Goal: Task Accomplishment & Management: Manage account settings

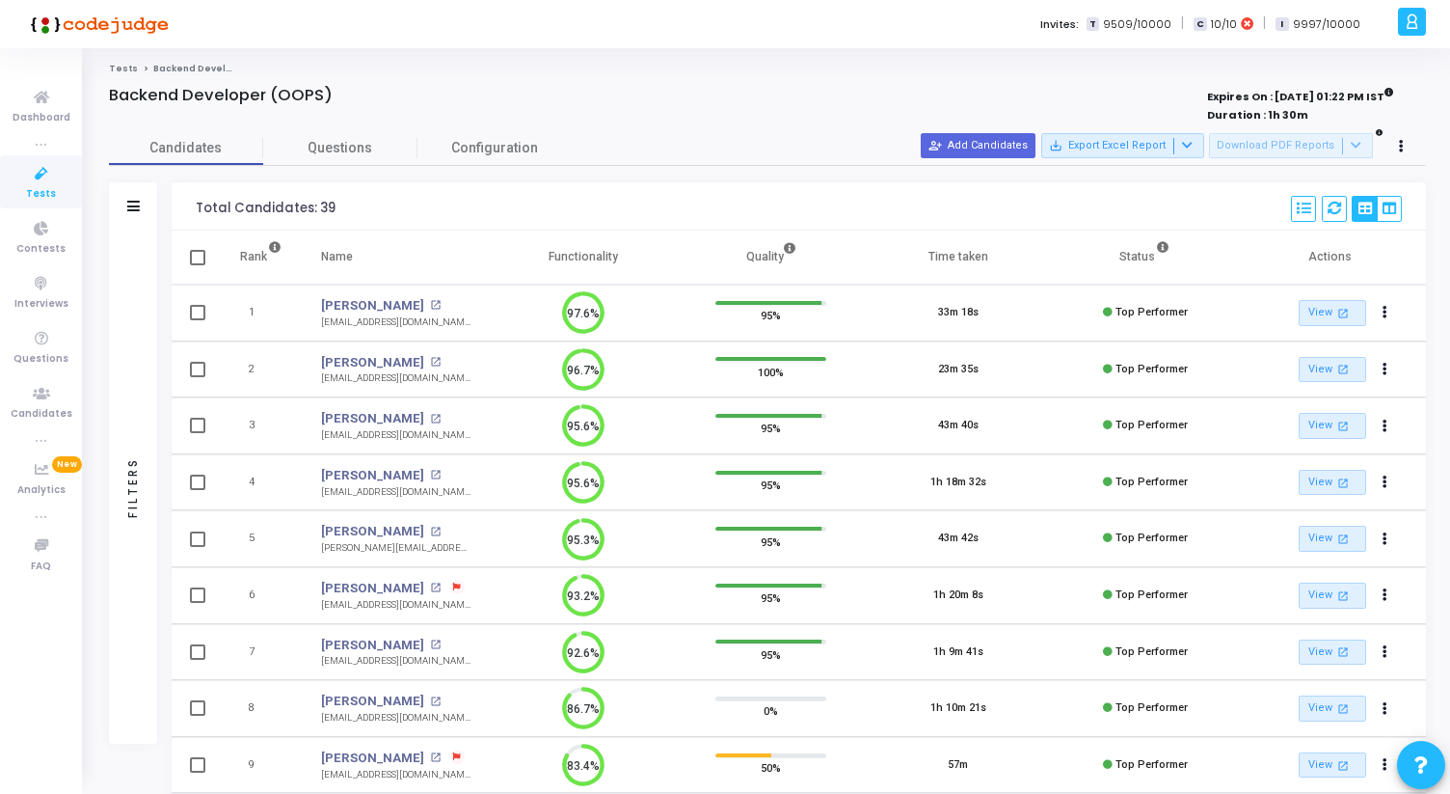
click at [66, 188] on link "Tests" at bounding box center [41, 181] width 82 height 53
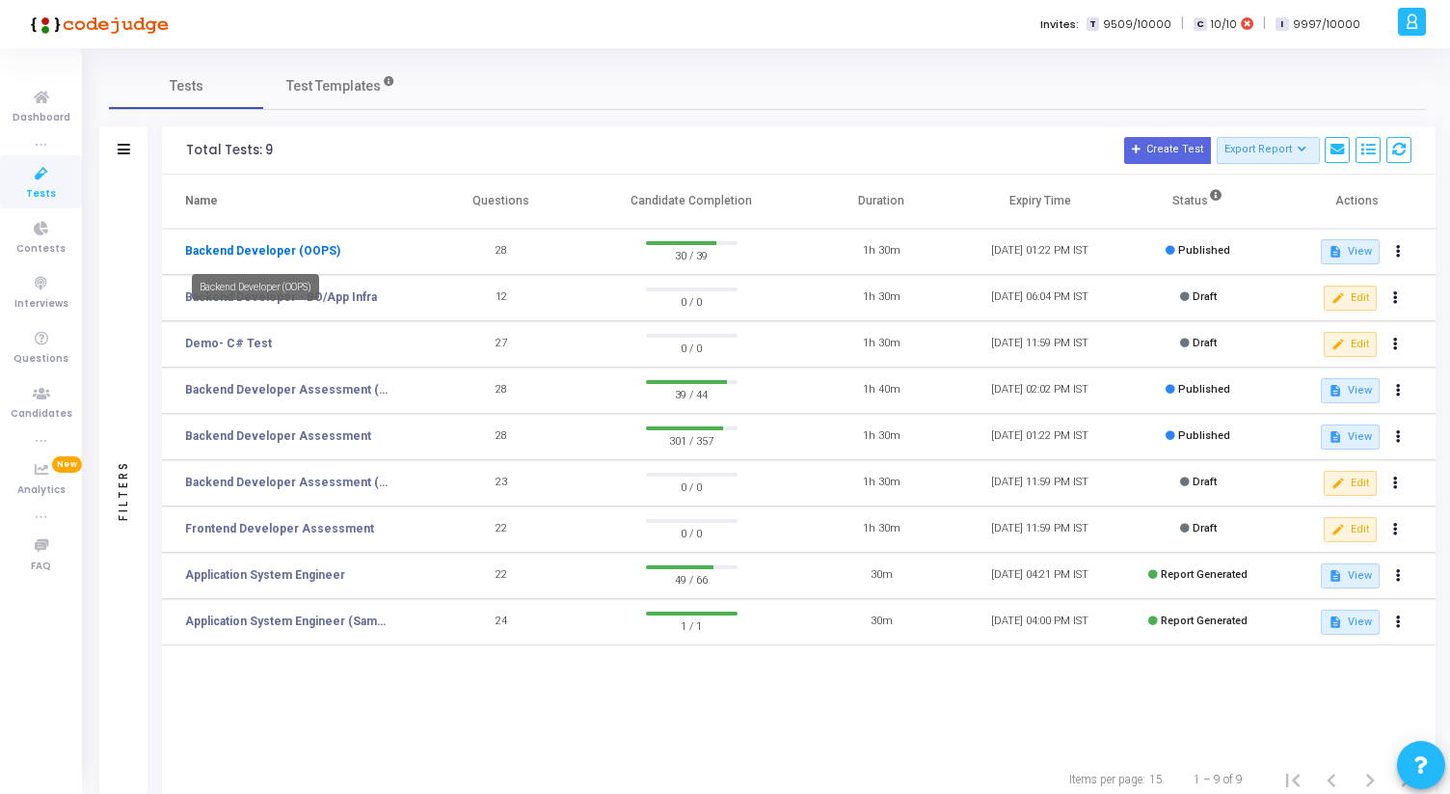
click at [284, 257] on link "Backend Developer (OOPS)" at bounding box center [262, 250] width 155 height 17
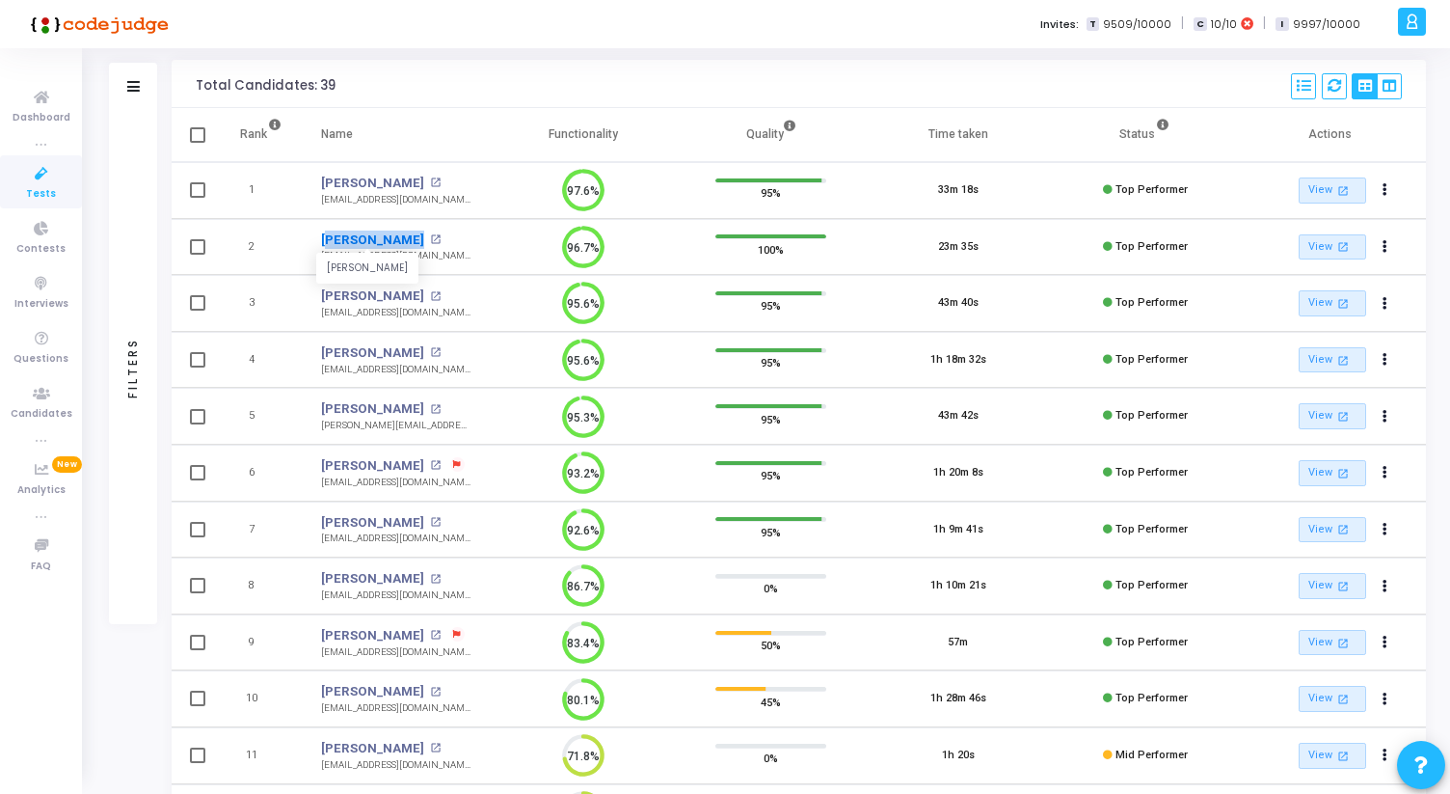
drag, startPoint x: 315, startPoint y: 233, endPoint x: 392, endPoint y: 235, distance: 77.2
click at [393, 235] on td "Shivay Gupta Shivay Gupta open_in_new shivaygupta00@gmail.com" at bounding box center [396, 247] width 188 height 57
copy link "Shivay Gupta"
click at [433, 292] on mat-icon "open_in_new" at bounding box center [435, 296] width 11 height 11
click at [430, 353] on mat-icon "open_in_new" at bounding box center [435, 352] width 11 height 11
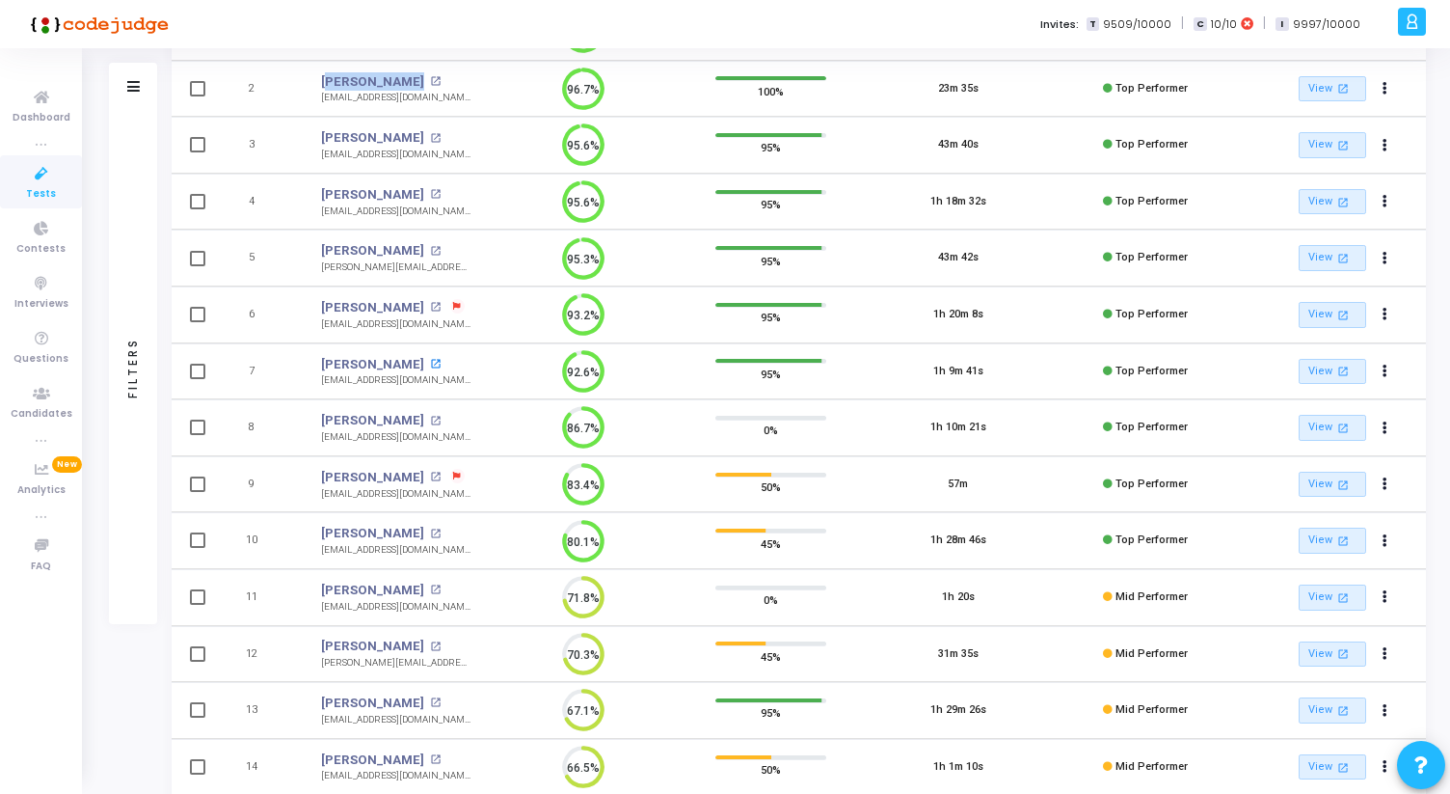
scroll to position [277, 0]
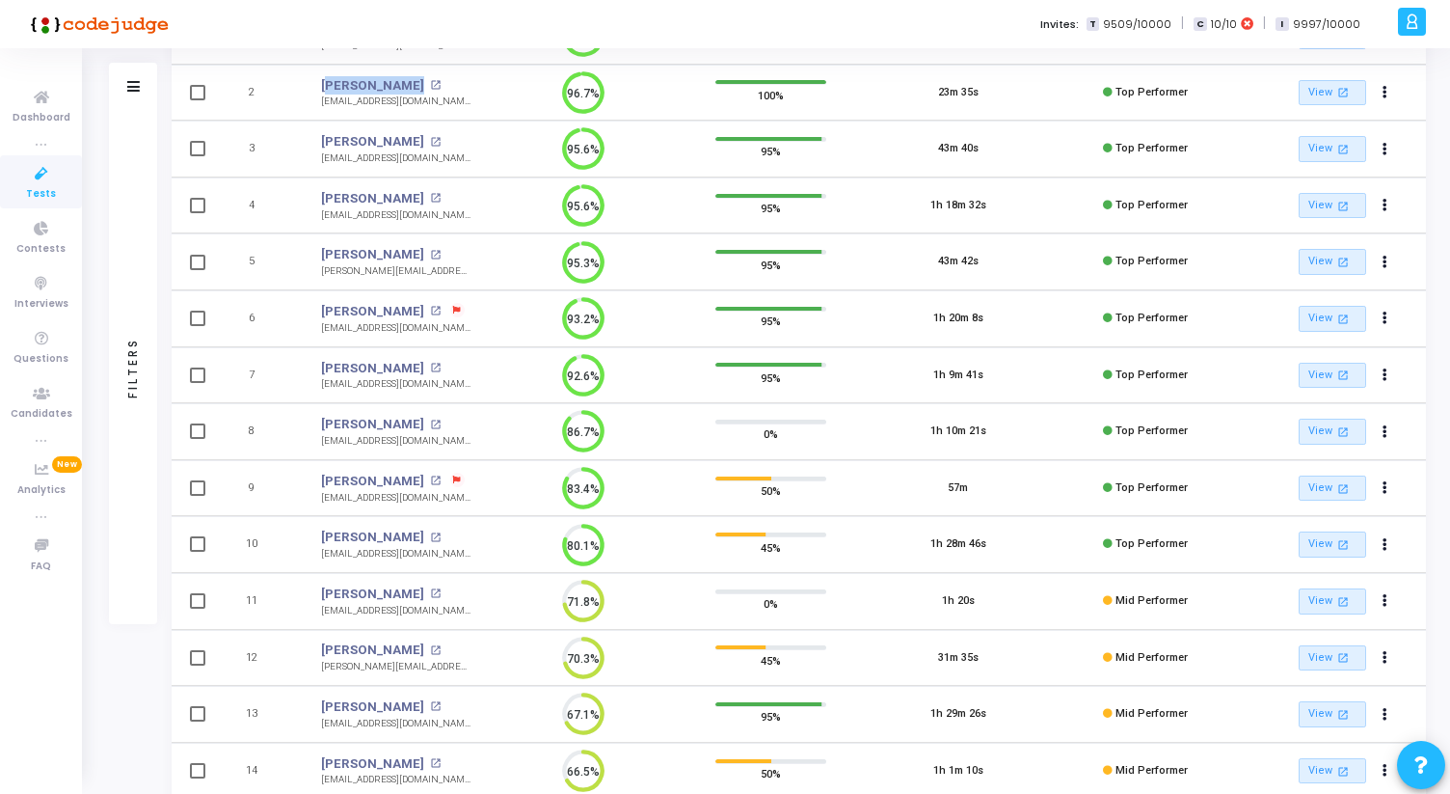
click at [490, 464] on td "83.4%" at bounding box center [583, 488] width 187 height 57
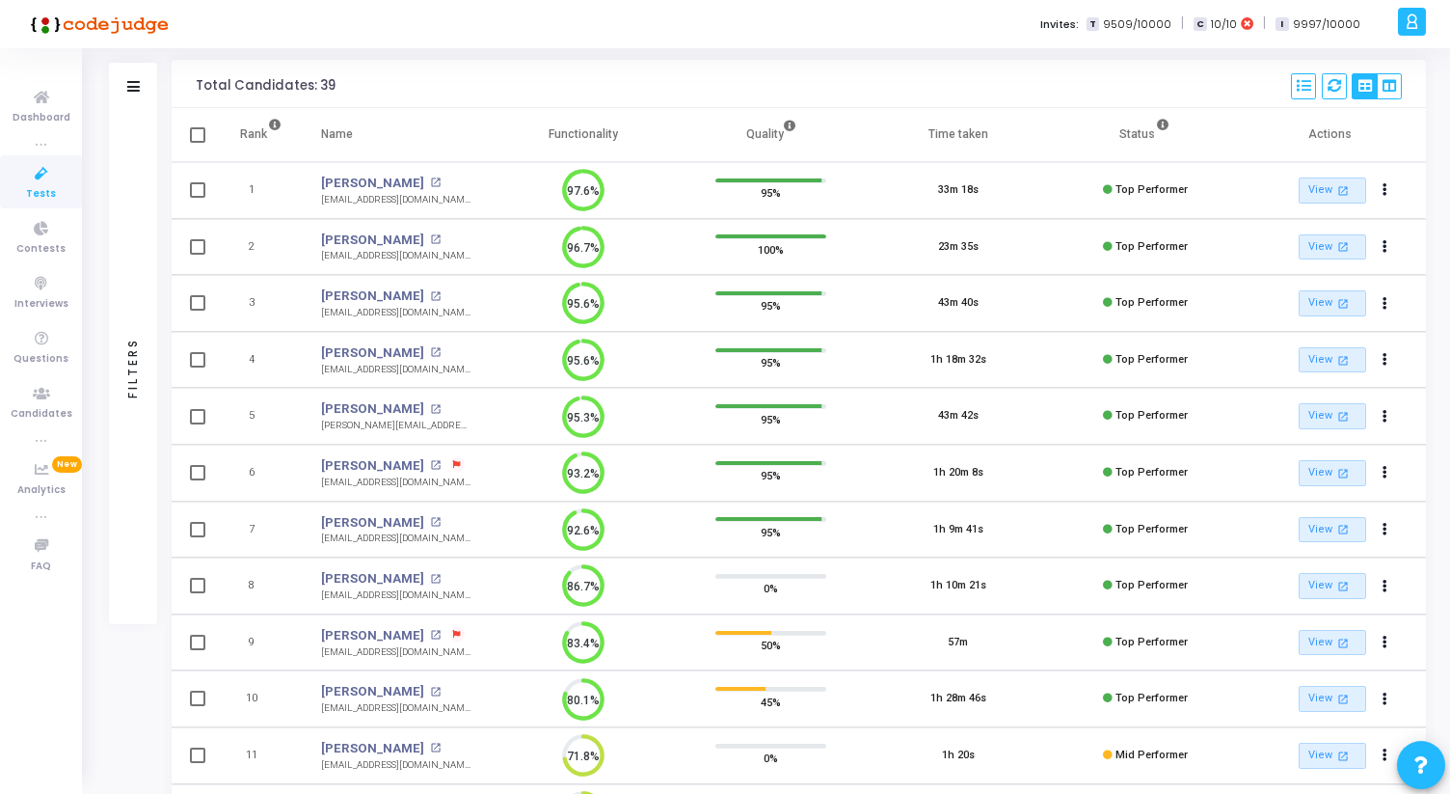
scroll to position [0, 0]
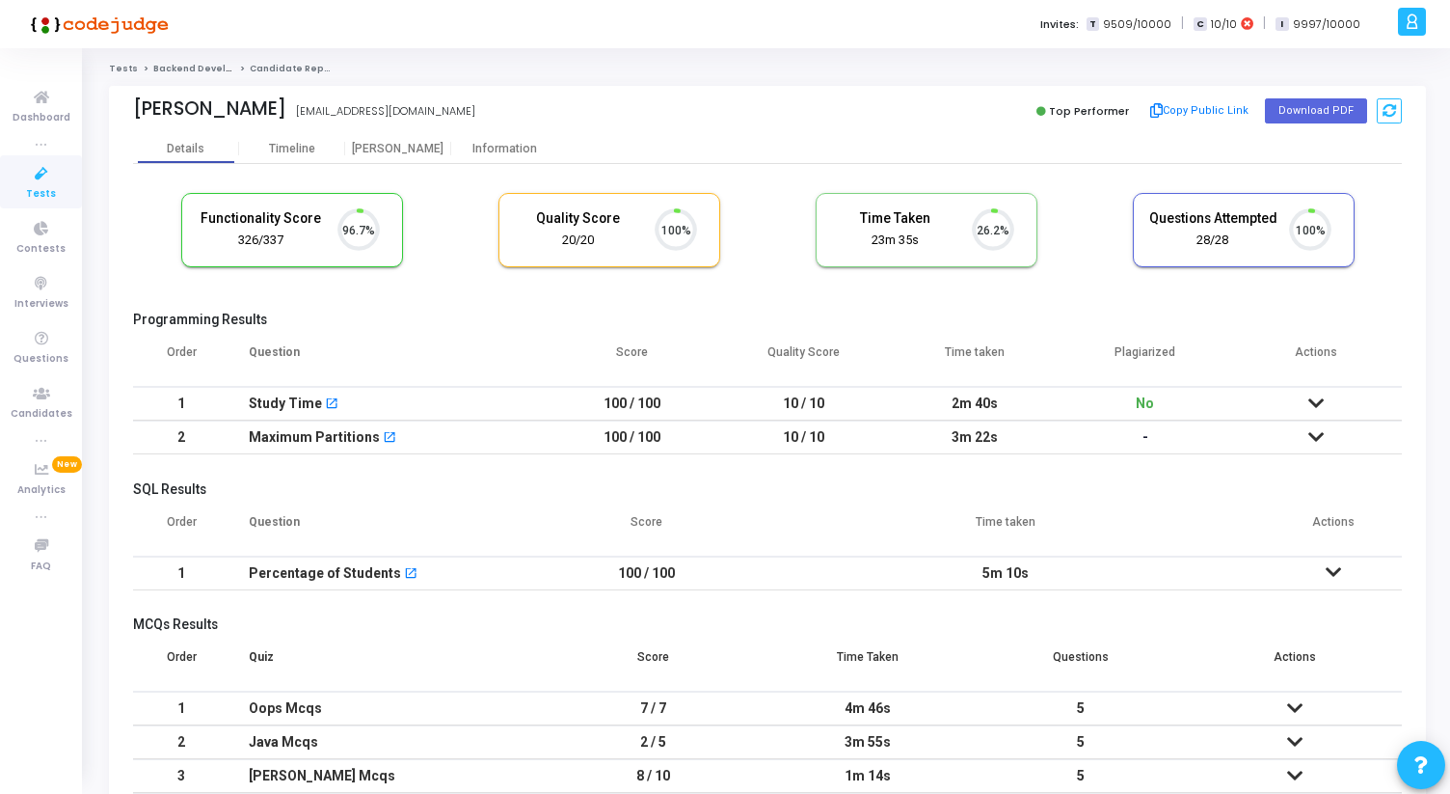
scroll to position [41, 49]
drag, startPoint x: 123, startPoint y: 104, endPoint x: 258, endPoint y: 118, distance: 135.7
click at [258, 118] on div "Shivay Gupta Shivay Gupta shivaygupta00@gmail.com Top Performer Copy Public Lin…" at bounding box center [767, 110] width 1317 height 48
copy div "Shivay Gupta"
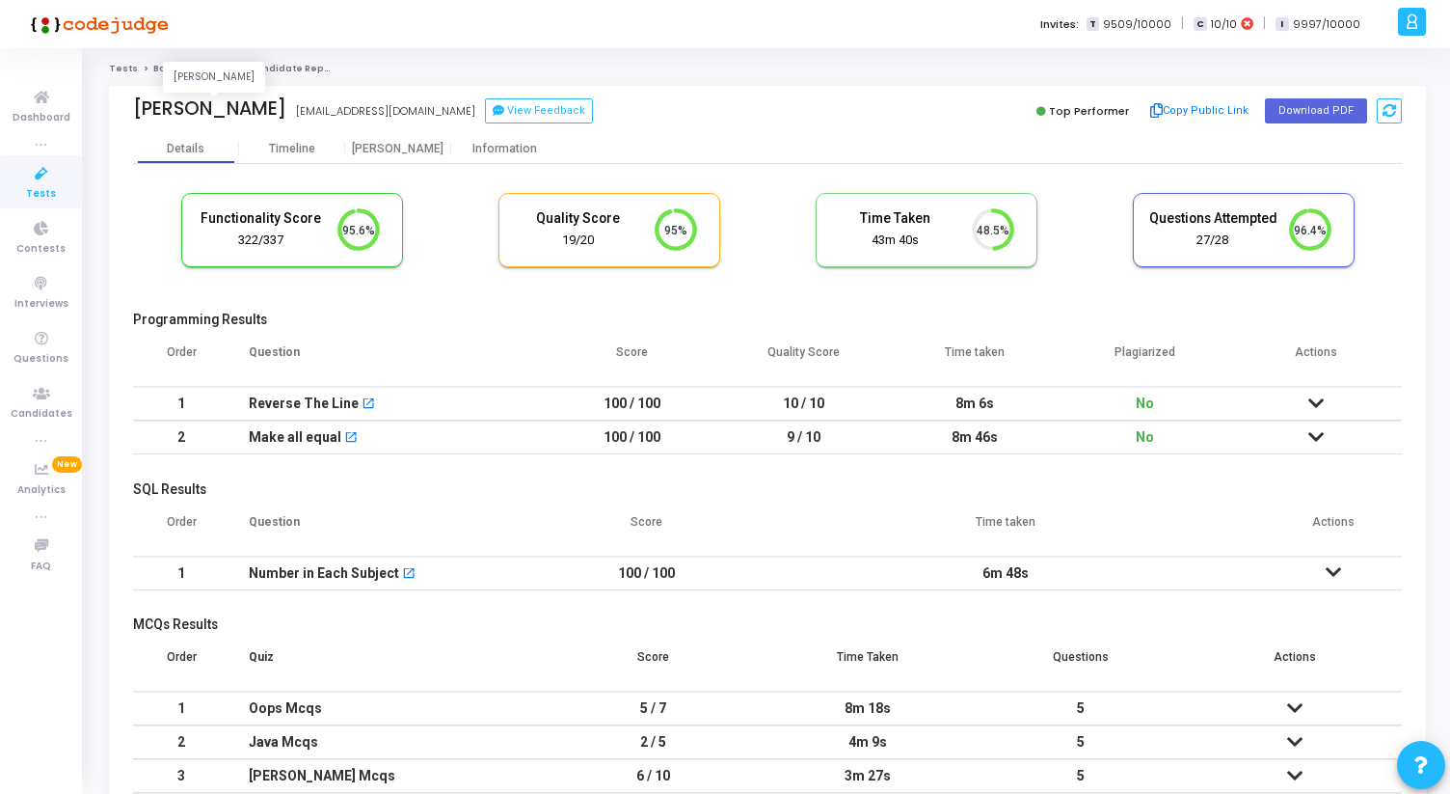
drag, startPoint x: 121, startPoint y: 102, endPoint x: 299, endPoint y: 105, distance: 178.4
click at [299, 105] on div "Saurav Sutradhar Saurav Sutradhar srvsutradhar7@gmail.com View Feedback Top Per…" at bounding box center [767, 110] width 1317 height 48
copy div "Saurav Sutradhar"
click at [415, 137] on div "[PERSON_NAME]" at bounding box center [398, 148] width 106 height 29
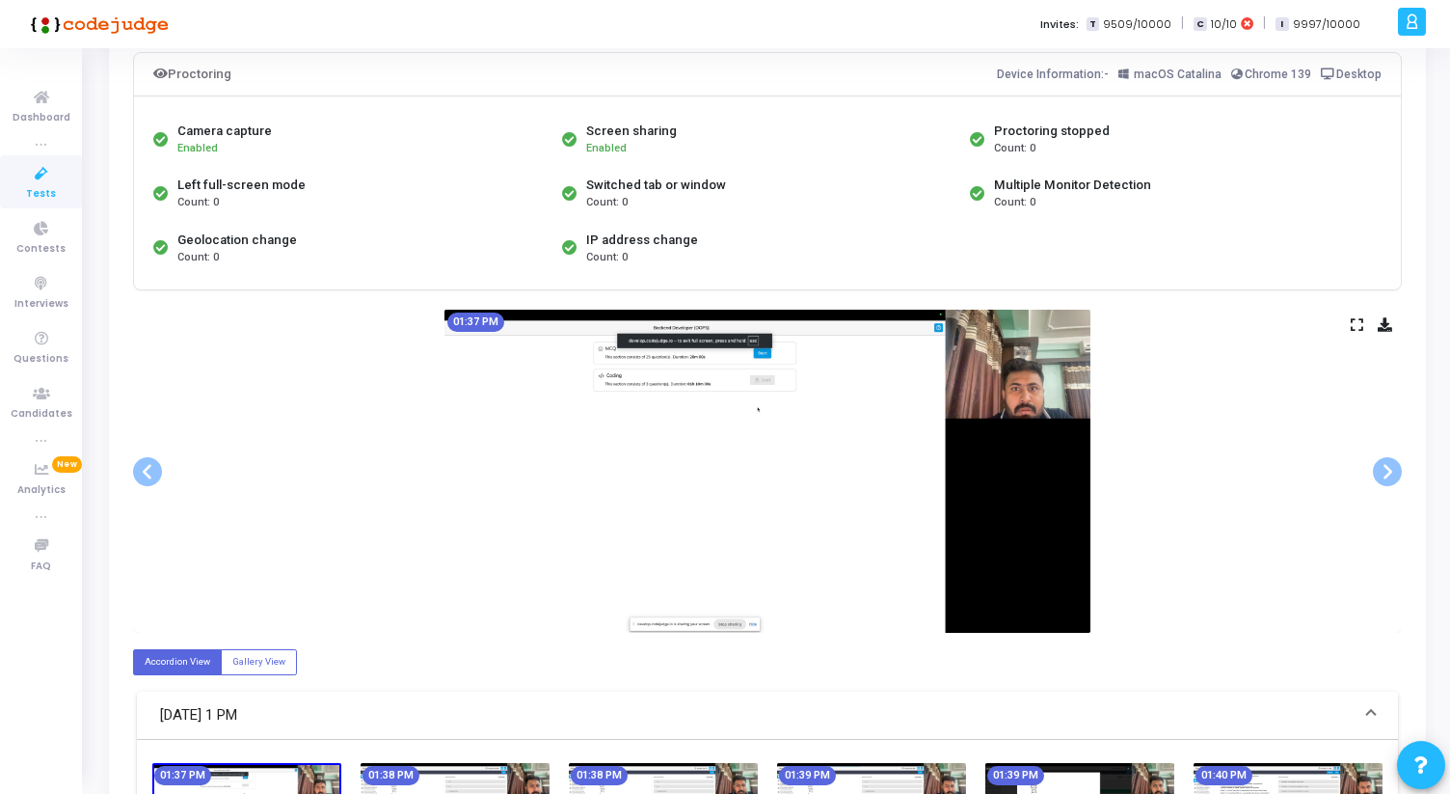
scroll to position [133, 0]
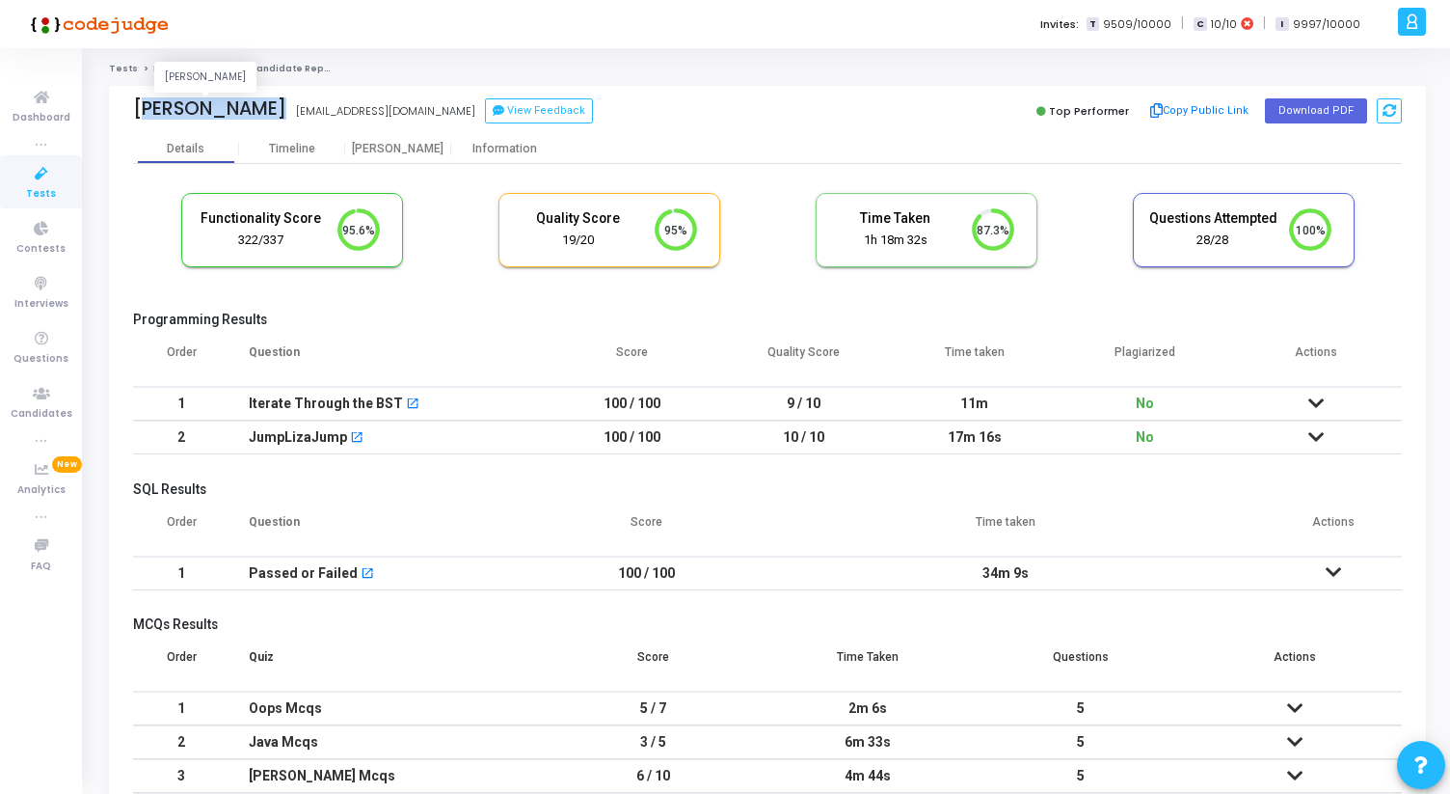
drag, startPoint x: 125, startPoint y: 105, endPoint x: 261, endPoint y: 113, distance: 136.2
click at [261, 113] on div "[PERSON_NAME] [PERSON_NAME] [EMAIL_ADDRESS][DOMAIN_NAME] View Feedback Top Perf…" at bounding box center [767, 110] width 1317 height 48
copy div "[PERSON_NAME]"
